Goal: Information Seeking & Learning: Learn about a topic

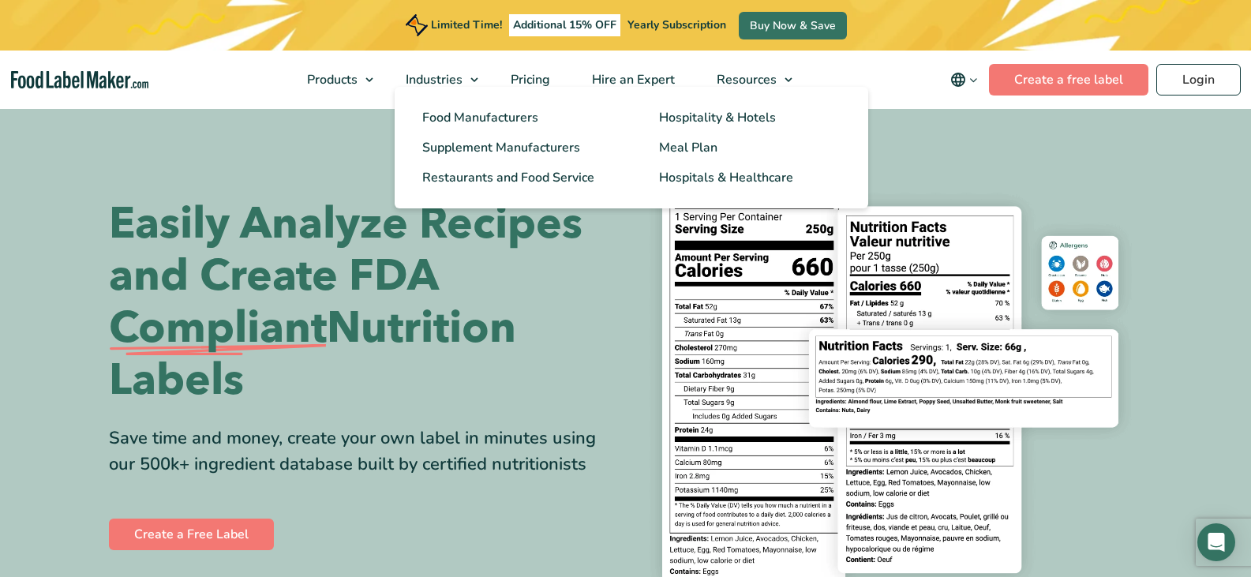
click at [478, 87] on ul "Food Manufacturers Hospitality & Hotels Supplement Manufacturers Meal Plan Rest…" at bounding box center [632, 148] width 474 height 122
click at [496, 177] on span "Restaurants and Food Service" at bounding box center [507, 177] width 170 height 17
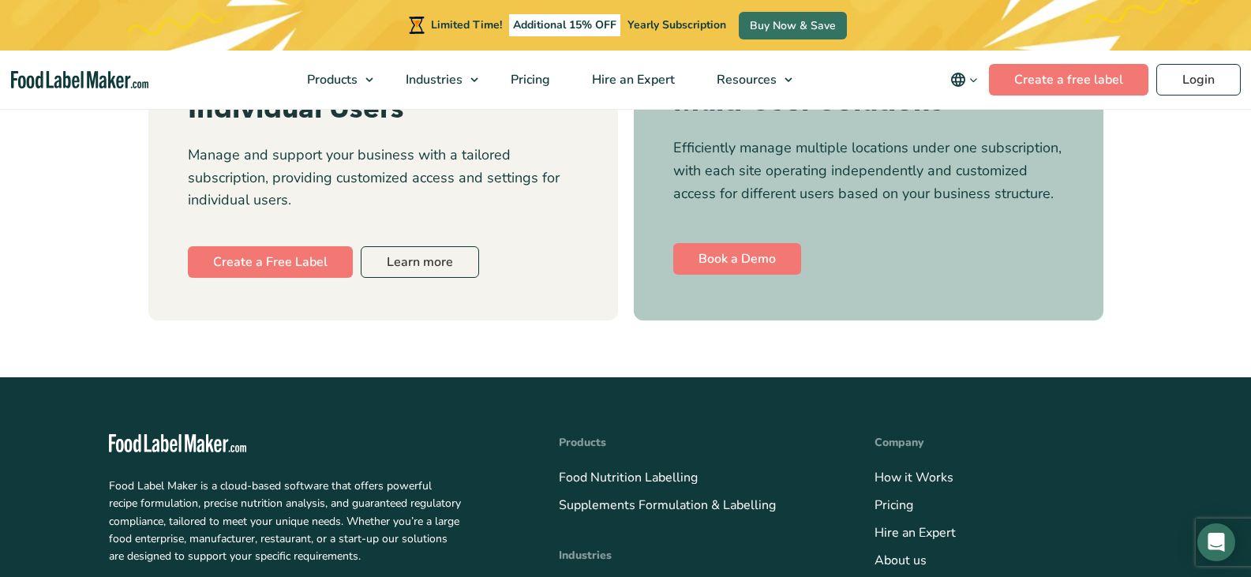
scroll to position [7594, 0]
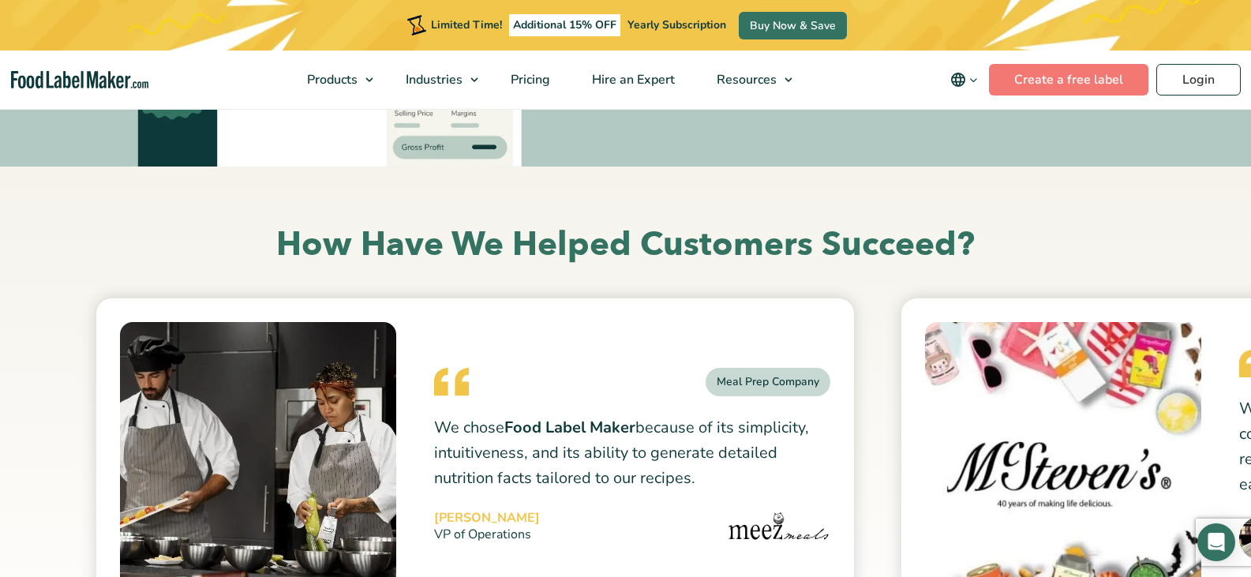
click at [1107, 252] on h2 "How Have We Helped Customers Succeed?" at bounding box center [626, 244] width 1034 height 43
